Goal: Task Accomplishment & Management: Manage account settings

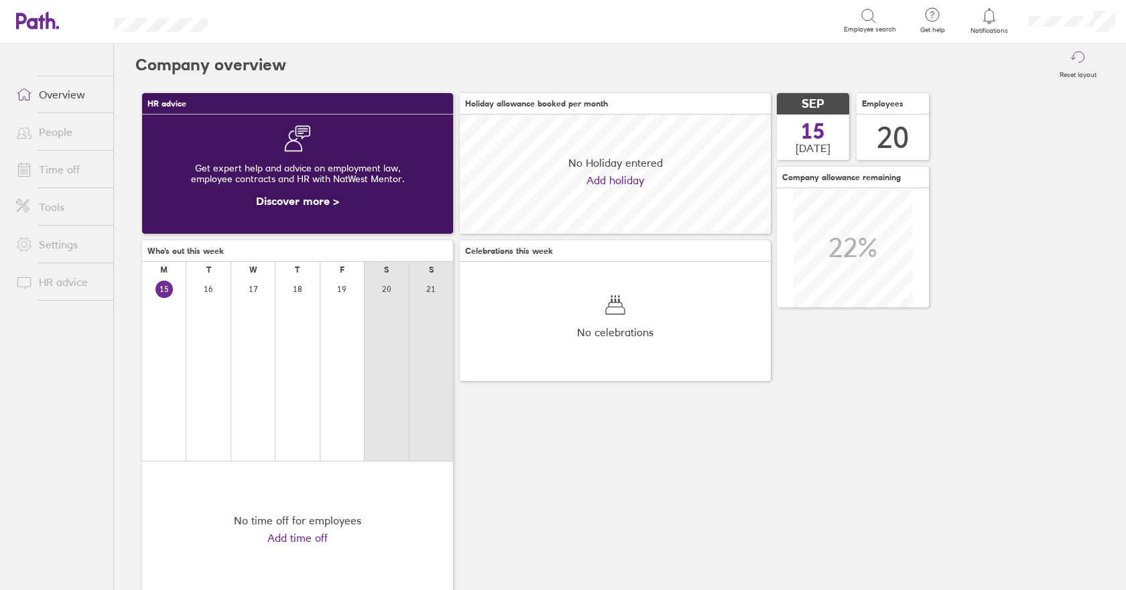
scroll to position [119, 311]
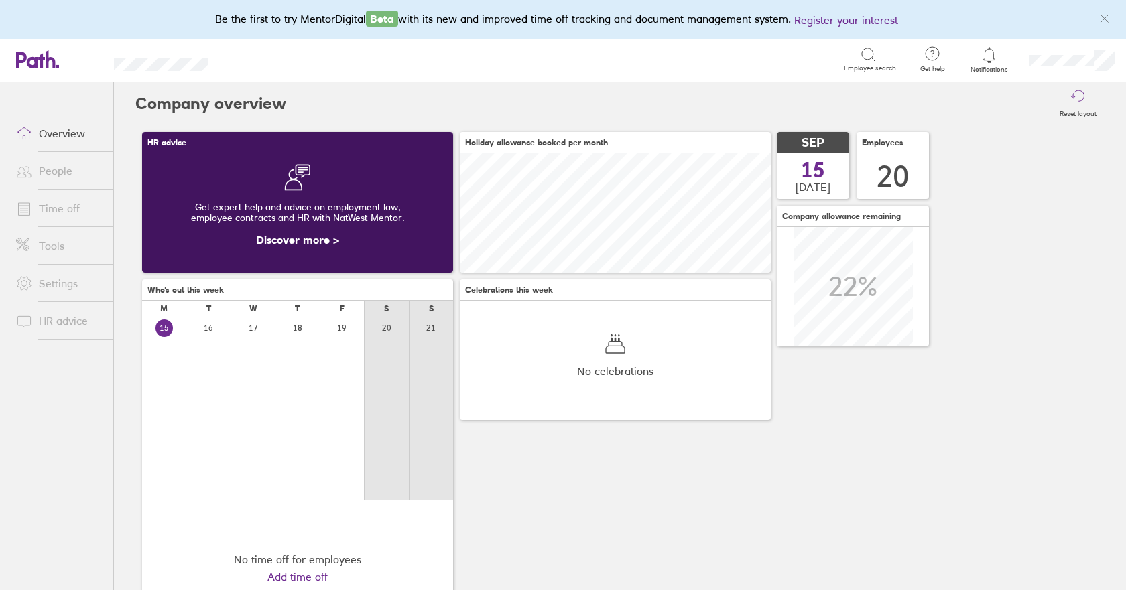
click at [70, 171] on link "People" at bounding box center [59, 170] width 108 height 27
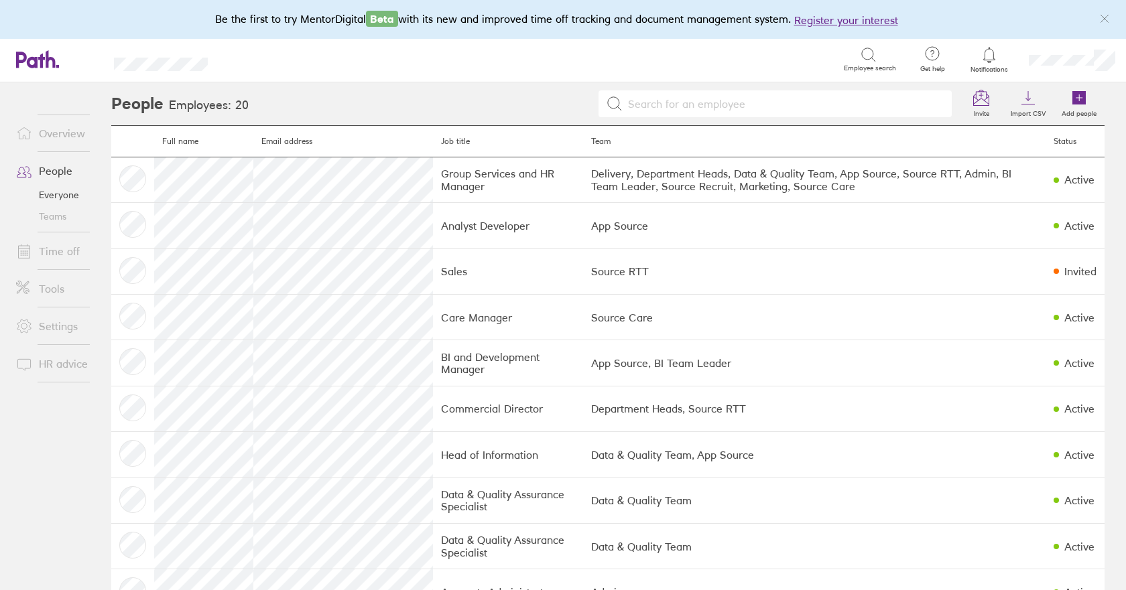
click at [49, 254] on link "Time off" at bounding box center [59, 251] width 108 height 27
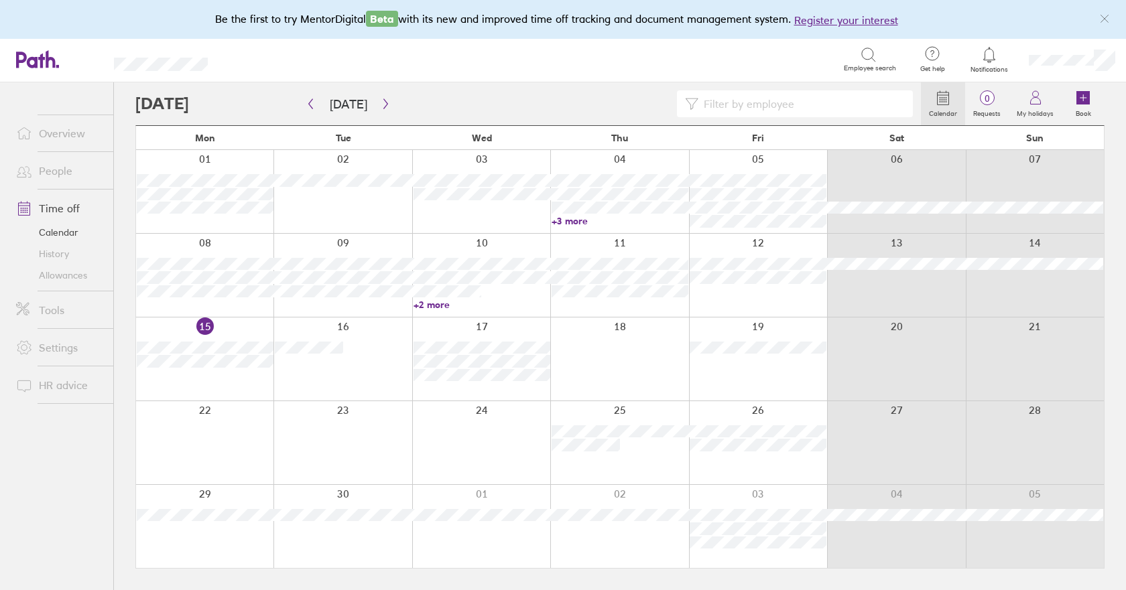
click at [52, 273] on link "Allowances" at bounding box center [59, 275] width 108 height 21
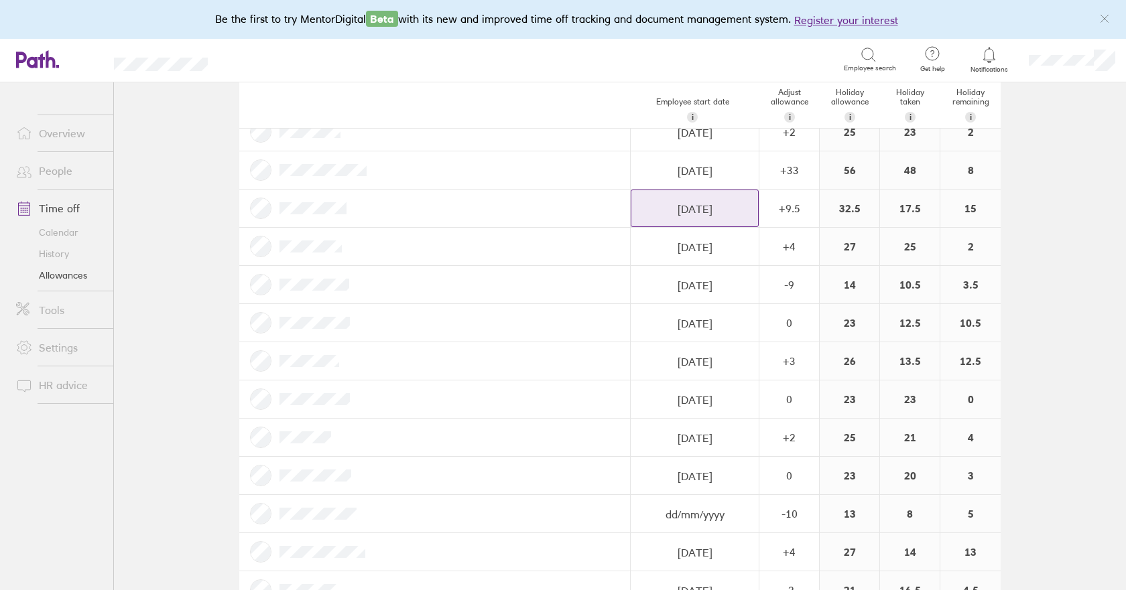
scroll to position [268, 0]
